Goal: Task Accomplishment & Management: Complete application form

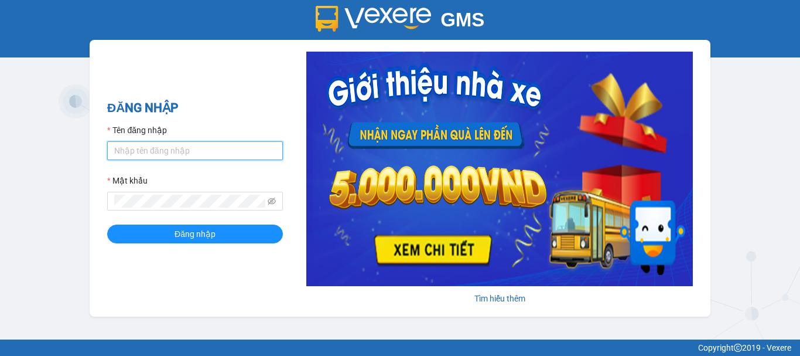
click at [250, 149] on input "Tên đăng nhập" at bounding box center [195, 150] width 176 height 19
type input "thanhthanh.khanhphong"
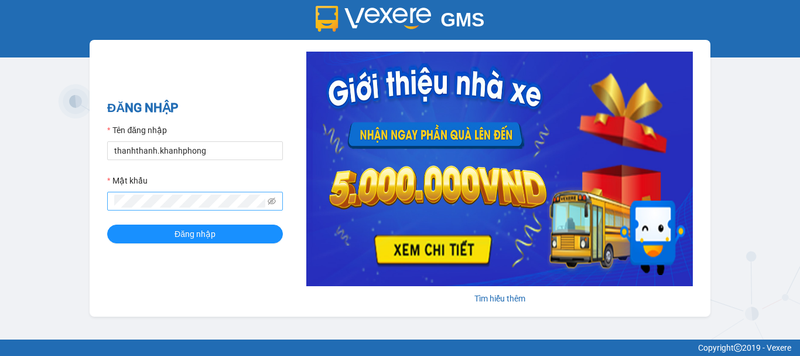
click at [182, 210] on span at bounding box center [195, 201] width 176 height 19
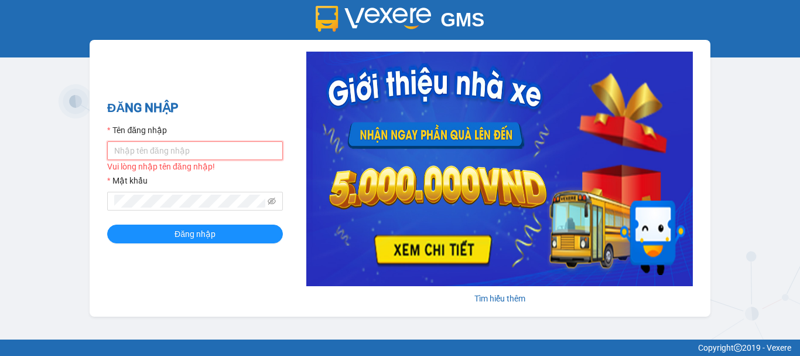
click at [172, 157] on input "Tên đăng nhập" at bounding box center [195, 150] width 176 height 19
type input "thanhthanh.khanhphong"
click at [186, 214] on form "Tên đăng nhập thanhthanh.khanhphong Mật khẩu Đăng nhập" at bounding box center [195, 184] width 176 height 120
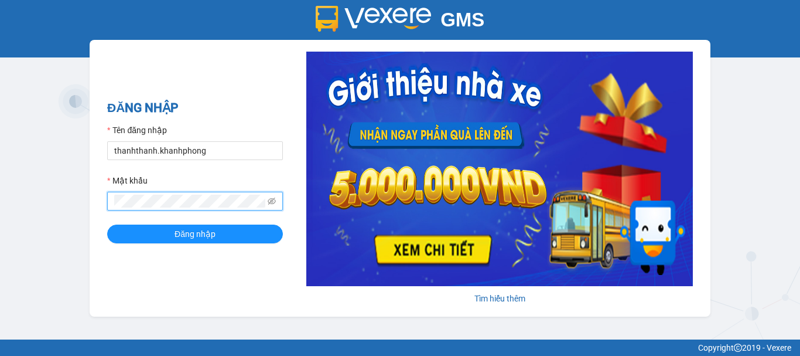
click at [74, 209] on div "GMS Hệ thống quản lý hàng hóa ĐĂNG NHẬP Tên đăng nhập thanhthanh.khanhphong Mật…" at bounding box center [400, 169] width 800 height 339
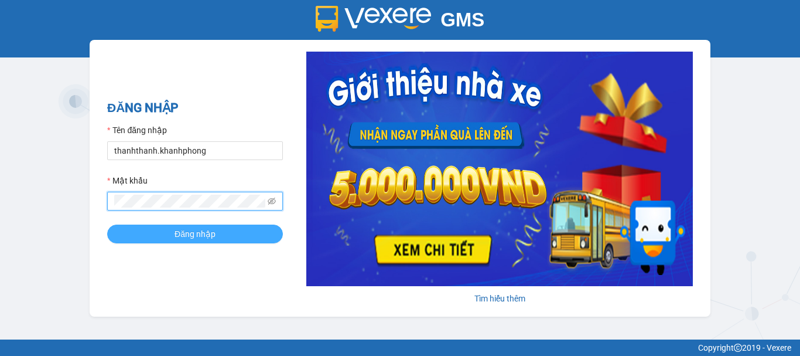
click at [222, 238] on button "Đăng nhập" at bounding box center [195, 233] width 176 height 19
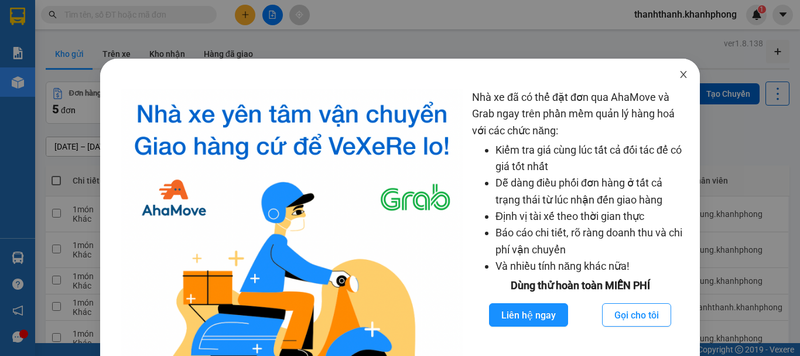
click at [680, 72] on icon "close" at bounding box center [683, 74] width 9 height 9
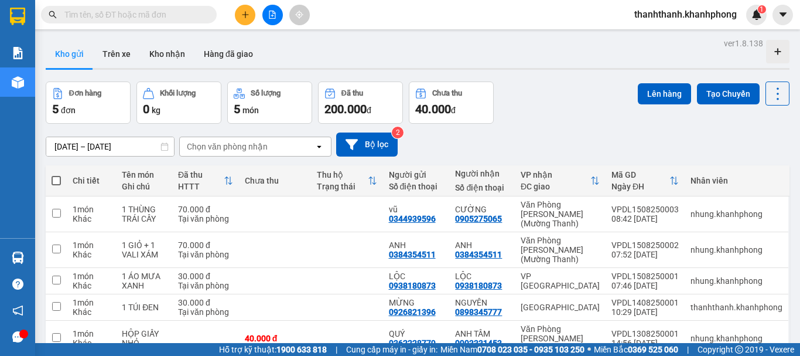
click at [256, 16] on div at bounding box center [272, 15] width 88 height 21
click at [251, 16] on button at bounding box center [245, 15] width 21 height 21
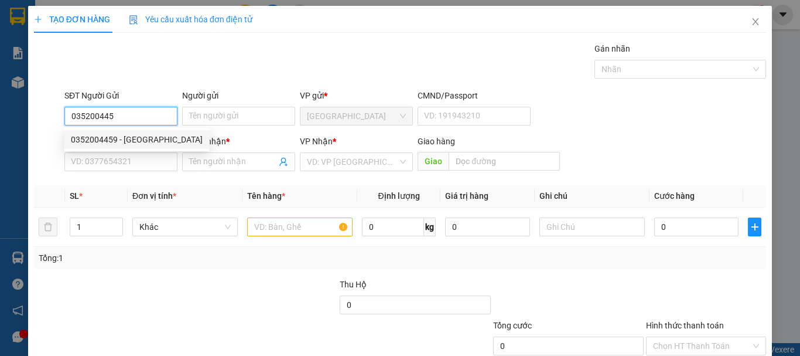
click at [151, 138] on div "0352004459 - [GEOGRAPHIC_DATA]" at bounding box center [137, 139] width 132 height 13
type input "0352004459"
type input "NHẬT"
drag, startPoint x: 128, startPoint y: 121, endPoint x: 67, endPoint y: 117, distance: 60.5
click at [67, 117] on input "0352004459" at bounding box center [120, 116] width 113 height 19
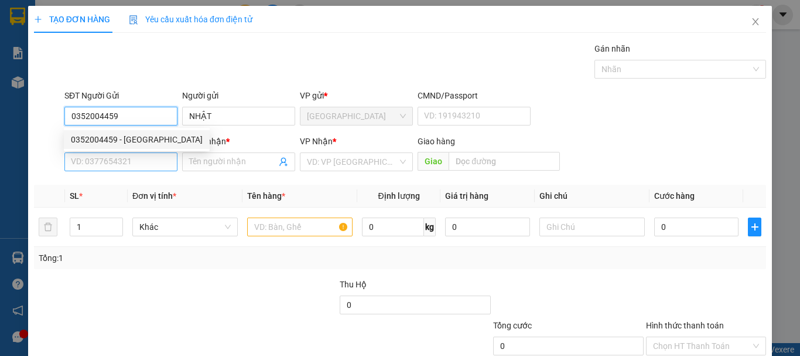
type input "0352004459"
click at [109, 161] on input "SĐT Người Nhận" at bounding box center [120, 161] width 113 height 19
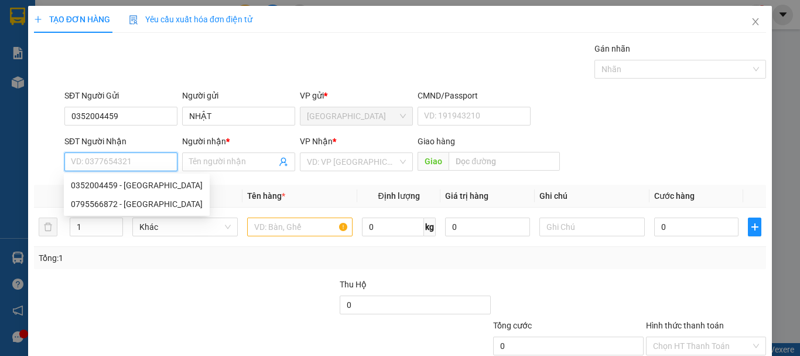
paste input "0352004459"
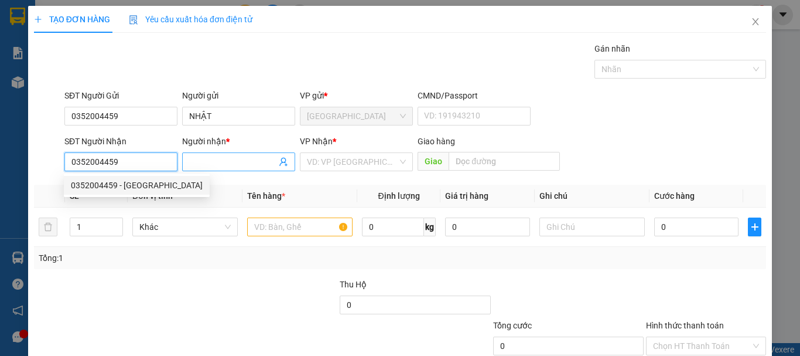
type input "0352004459"
click at [259, 155] on input "Người nhận *" at bounding box center [232, 161] width 87 height 13
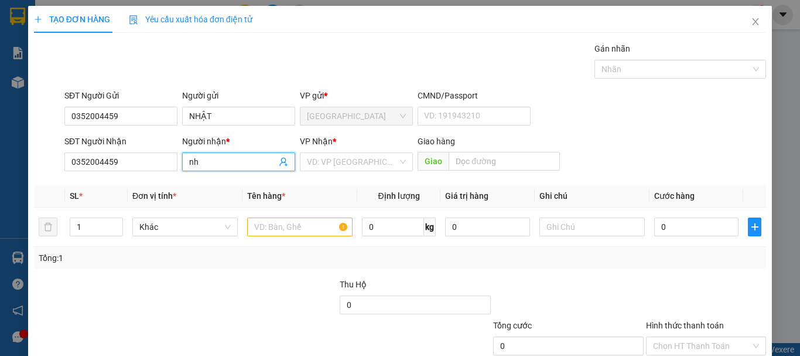
type input "n"
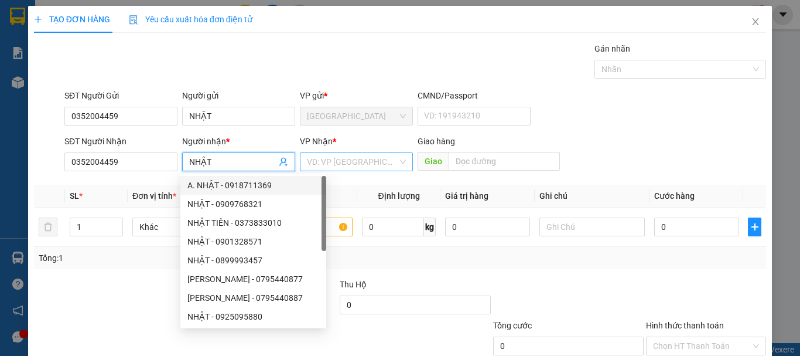
type input "NHẬT"
click at [332, 155] on input "search" at bounding box center [352, 162] width 91 height 18
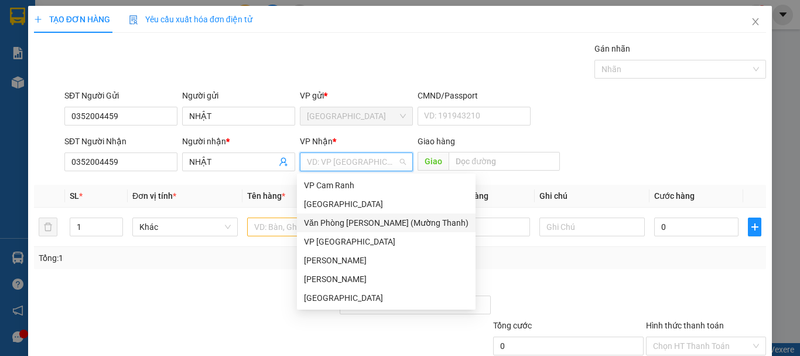
click at [336, 226] on div "Văn Phòng [PERSON_NAME] (Mường Thanh)" at bounding box center [386, 222] width 165 height 13
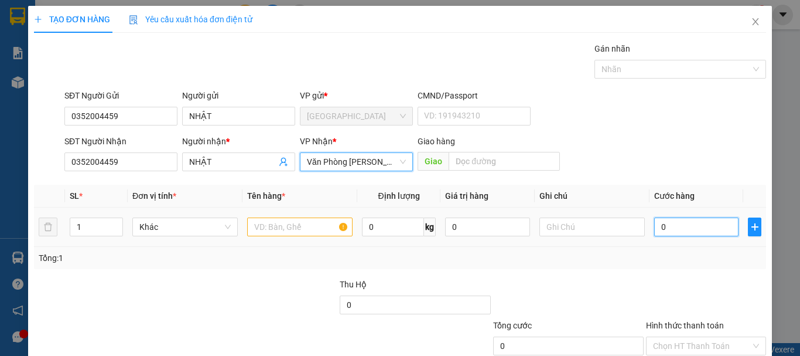
click at [657, 221] on input "0" at bounding box center [696, 226] width 84 height 19
type input "7"
type input "70"
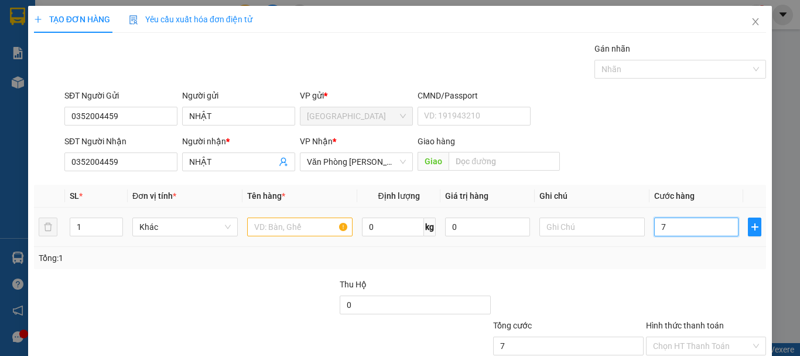
type input "70"
type input "700"
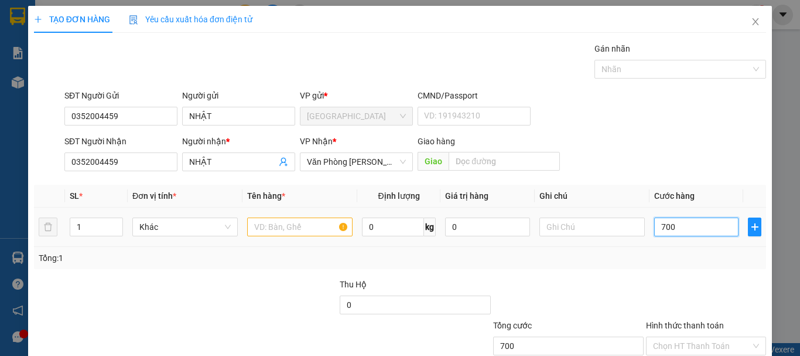
type input "7.000"
type input "70.000"
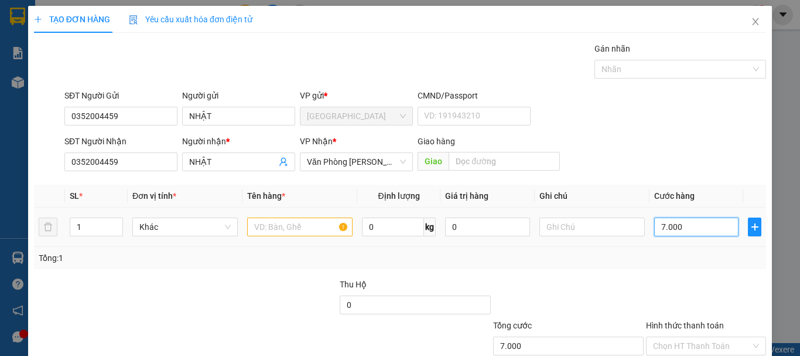
type input "70.000"
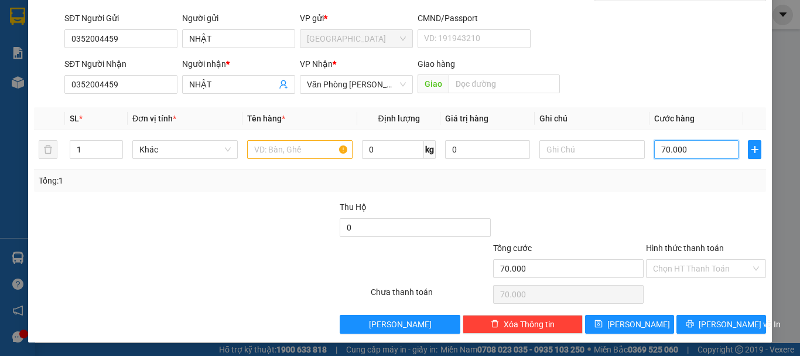
scroll to position [78, 0]
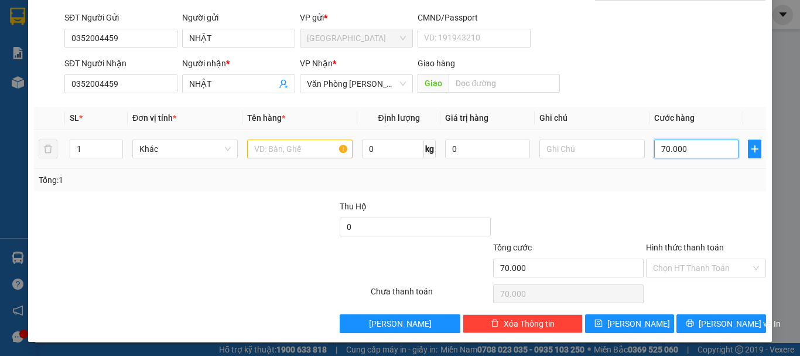
type input "70.000"
click at [261, 141] on input "text" at bounding box center [299, 148] width 105 height 19
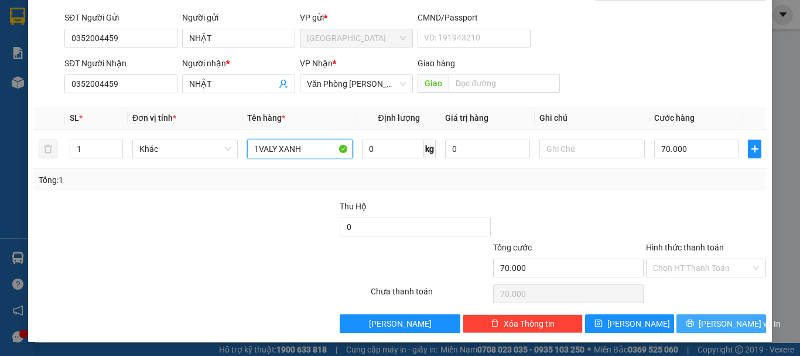
type input "1VALY XANH"
click at [725, 324] on span "[PERSON_NAME] và In" at bounding box center [740, 323] width 82 height 13
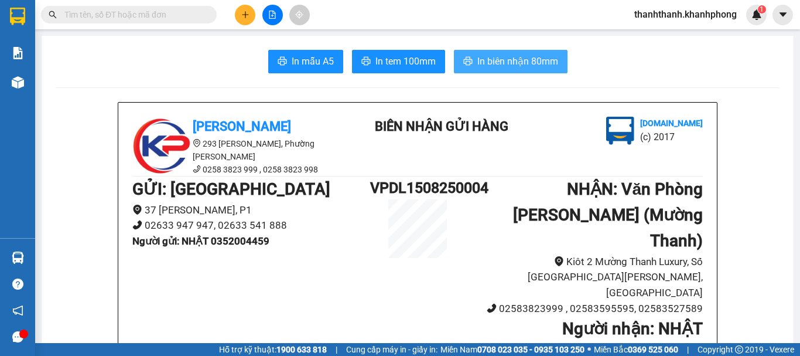
click at [487, 62] on span "In biên nhận 80mm" at bounding box center [518, 61] width 81 height 15
click at [492, 70] on button "In biên nhận 80mm" at bounding box center [511, 61] width 114 height 23
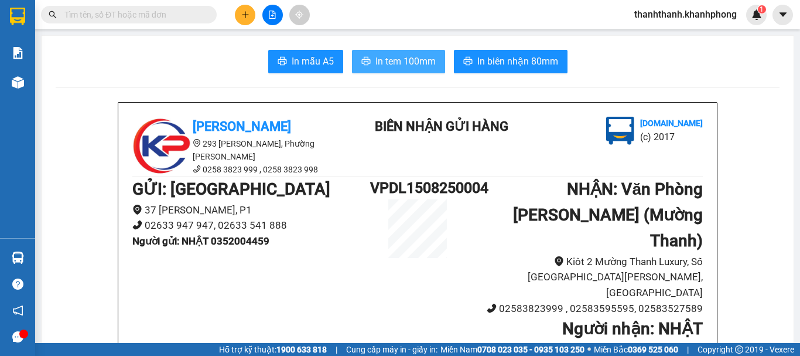
click at [417, 60] on span "In tem 100mm" at bounding box center [406, 61] width 60 height 15
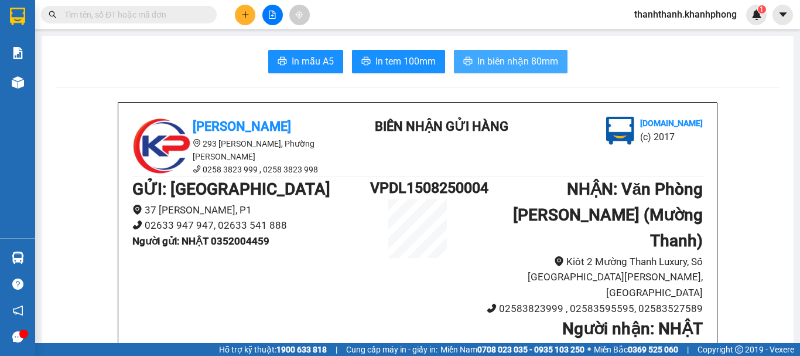
click at [510, 57] on span "In biên nhận 80mm" at bounding box center [518, 61] width 81 height 15
click at [275, 192] on div "GỬI : [STREET_ADDRESS][PERSON_NAME] 02633 947 947, 02633 541 888 Người gửi : NH…" at bounding box center [417, 276] width 571 height 200
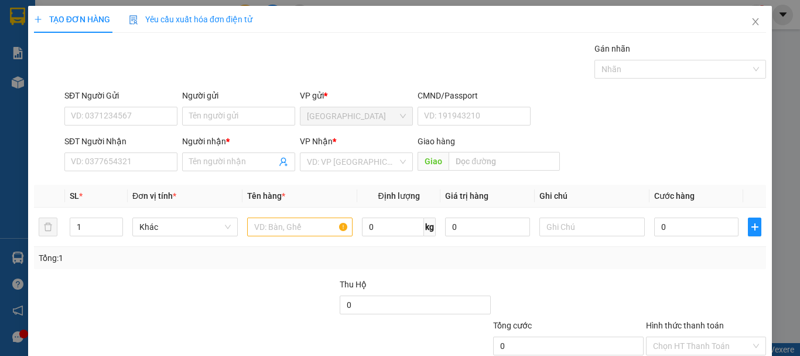
click at [770, 90] on div "TẠO ĐƠN HÀNG Yêu cầu xuất hóa đơn điện tử Transit Pickup Surcharge Ids Transit …" at bounding box center [400, 178] width 800 height 356
click at [741, 22] on span "Close" at bounding box center [755, 22] width 33 height 33
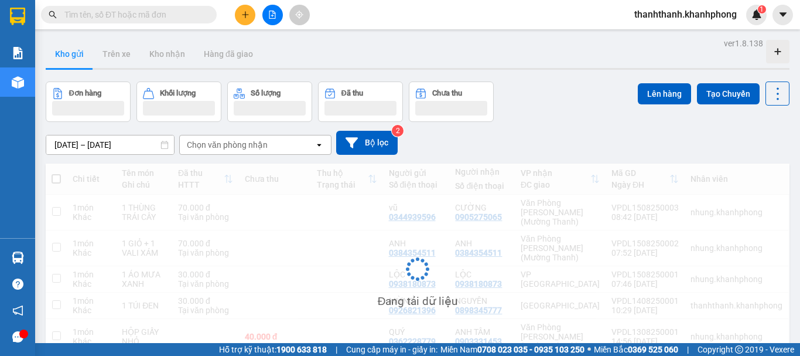
click at [746, 22] on span "thanhthanh.khanhphong" at bounding box center [685, 14] width 121 height 15
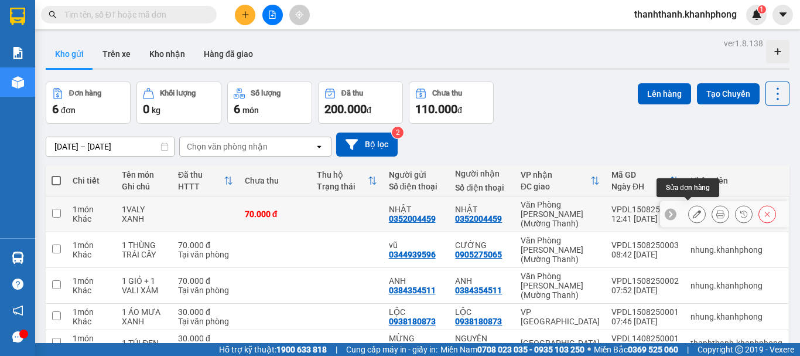
click at [693, 210] on icon at bounding box center [697, 214] width 8 height 8
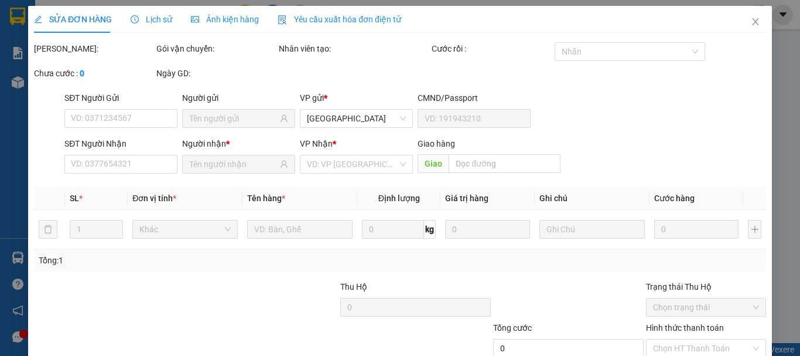
type input "0352004459"
type input "70.000"
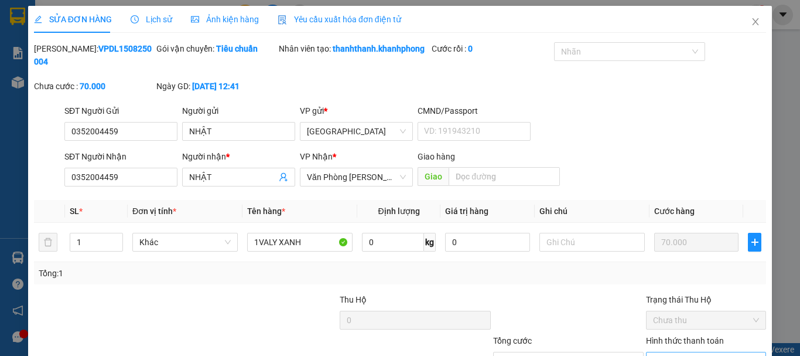
click at [696, 352] on span "Chọn HT Thanh Toán" at bounding box center [706, 361] width 106 height 18
type input "0"
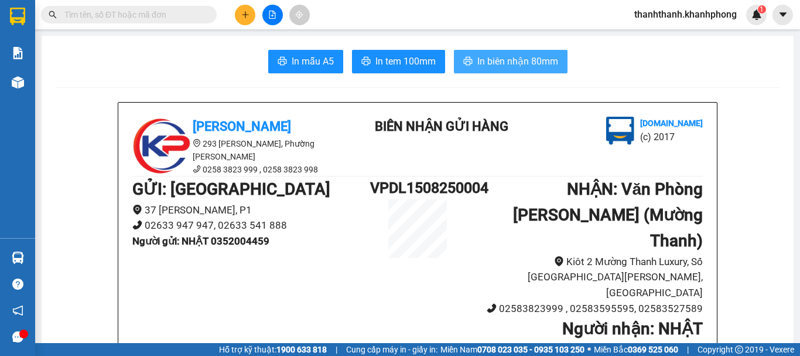
click at [478, 64] on span "In biên nhận 80mm" at bounding box center [518, 61] width 81 height 15
click at [466, 68] on button "In biên nhận 80mm" at bounding box center [511, 61] width 114 height 23
drag, startPoint x: 152, startPoint y: 71, endPoint x: 318, endPoint y: 80, distance: 166.6
click at [243, 197] on div "GỬI : [STREET_ADDRESS][PERSON_NAME] 02633 947 947, 02633 541 888 Người gửi : [D…" at bounding box center [251, 216] width 238 height 81
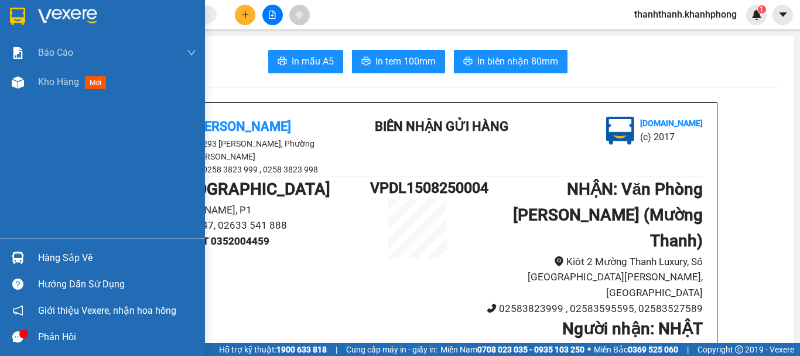
click at [19, 19] on img at bounding box center [17, 17] width 15 height 18
